Goal: Information Seeking & Learning: Learn about a topic

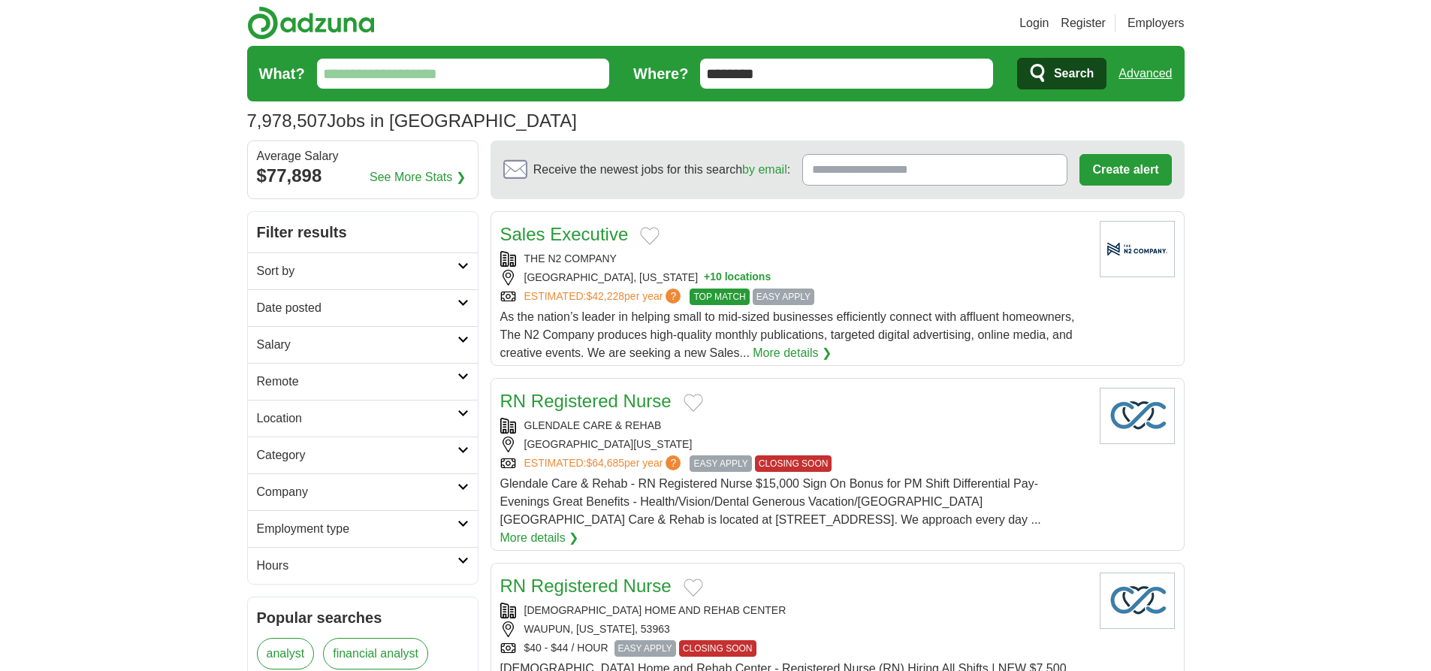
type input "********"
click at [1145, 74] on link "Advanced" at bounding box center [1145, 74] width 53 height 30
